Goal: Navigation & Orientation: Find specific page/section

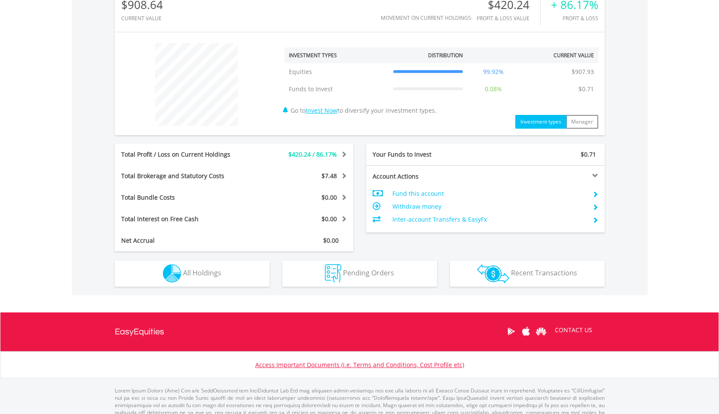
scroll to position [313, 0]
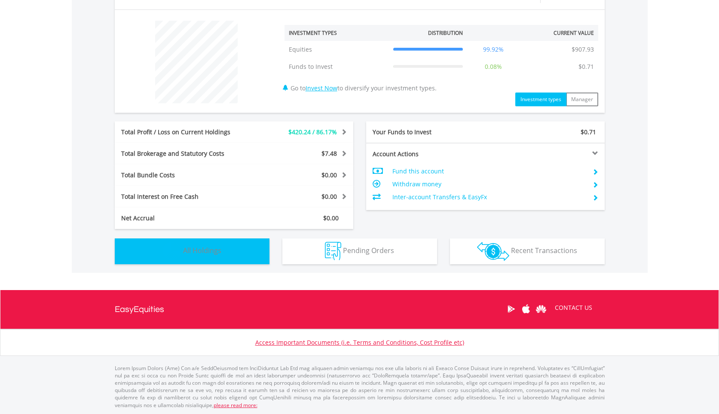
click at [204, 252] on span "All Holdings" at bounding box center [202, 249] width 38 height 9
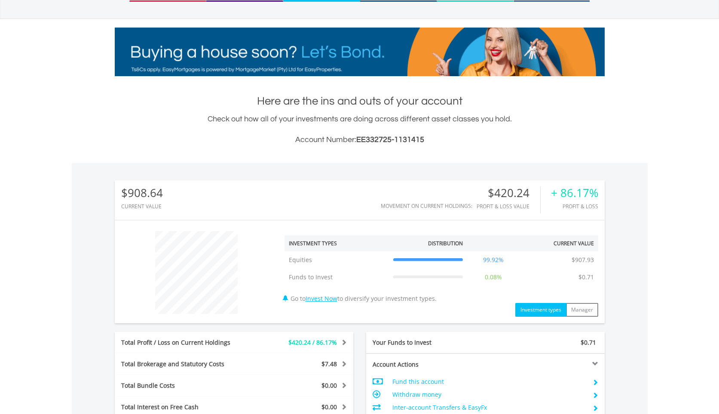
scroll to position [0, 0]
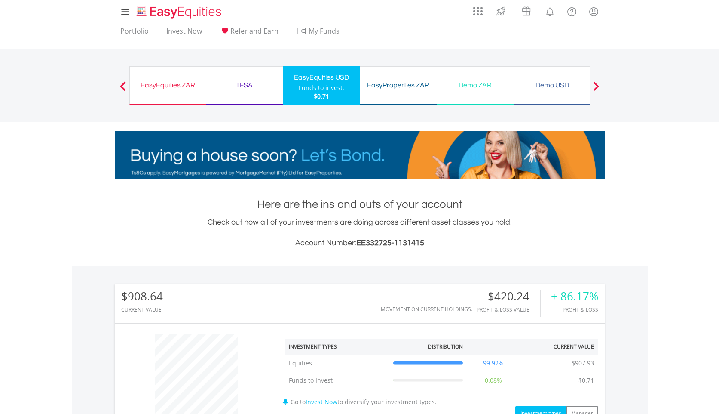
click at [240, 81] on div "TFSA" at bounding box center [245, 85] width 66 height 12
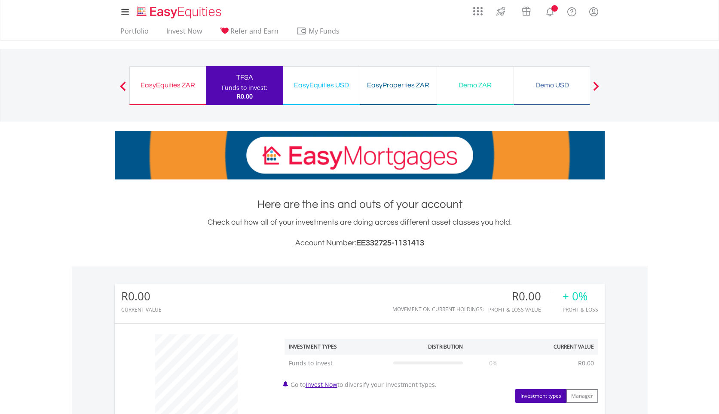
scroll to position [83, 163]
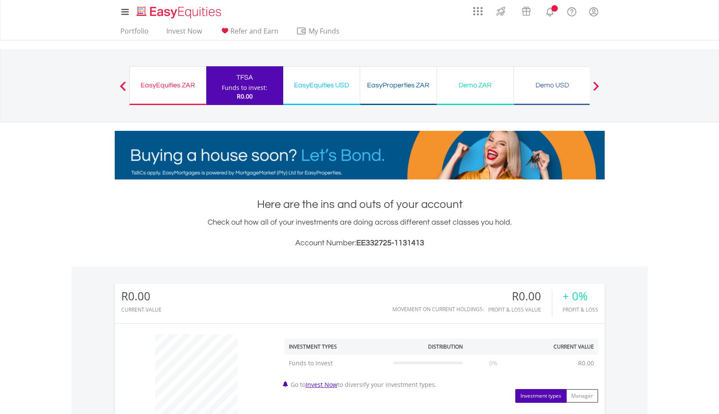
click at [183, 86] on div "EasyEquities ZAR" at bounding box center [168, 85] width 66 height 12
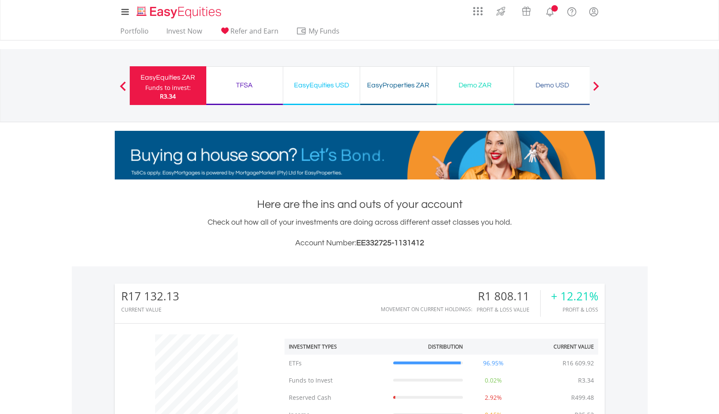
scroll to position [83, 163]
